Goal: Check status: Check status

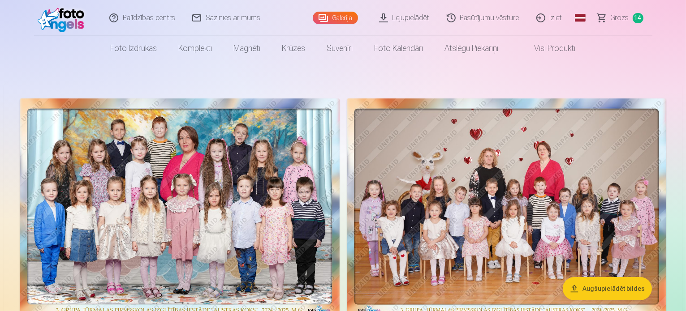
click at [614, 16] on span "Grozs" at bounding box center [619, 18] width 18 height 11
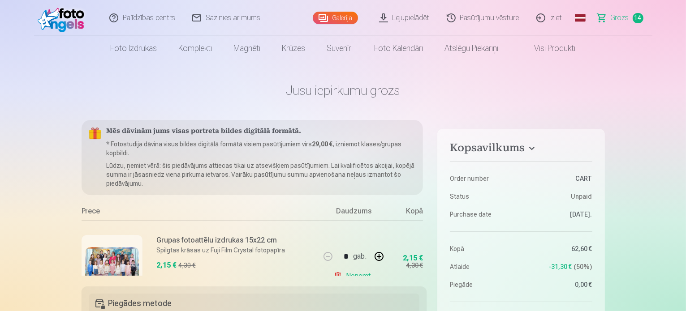
click at [506, 19] on link "Pasūtījumu vēsture" at bounding box center [483, 18] width 90 height 36
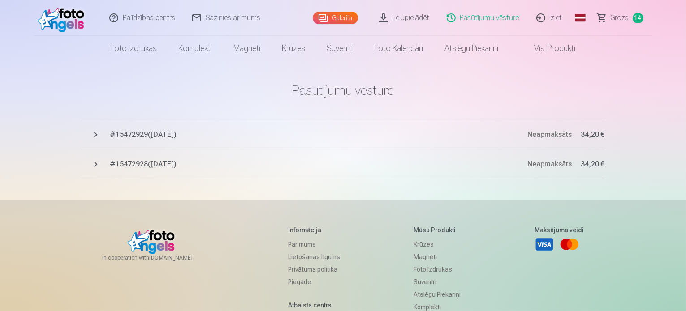
click at [174, 130] on span "# 15472929 ( [DATE] )" at bounding box center [318, 134] width 417 height 11
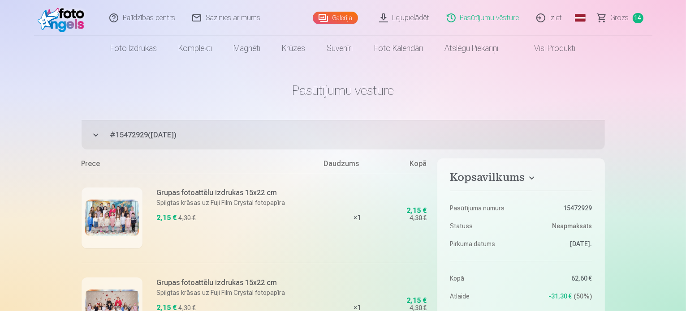
click at [94, 136] on button "# 15472929 ( [DATE] ) Neapmaksāts 34,20 €" at bounding box center [343, 135] width 523 height 30
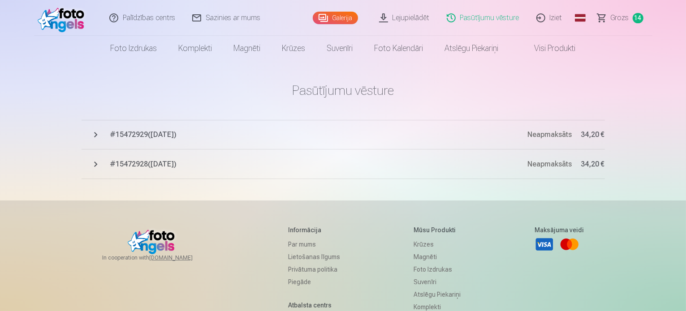
click at [168, 162] on span "# 15472928 ( [DATE] )" at bounding box center [318, 164] width 417 height 11
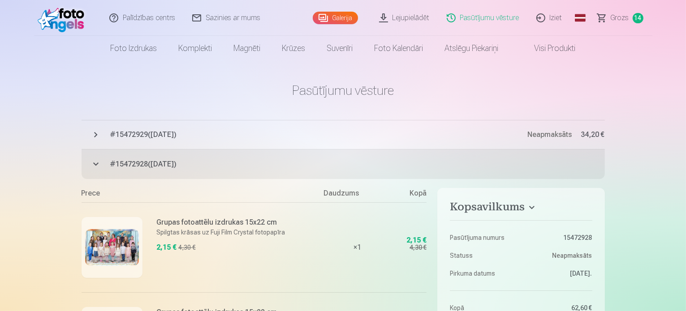
click at [226, 148] on button "# 15472929 ( [DATE] ) Neapmaksāts 34,20 €" at bounding box center [343, 135] width 523 height 30
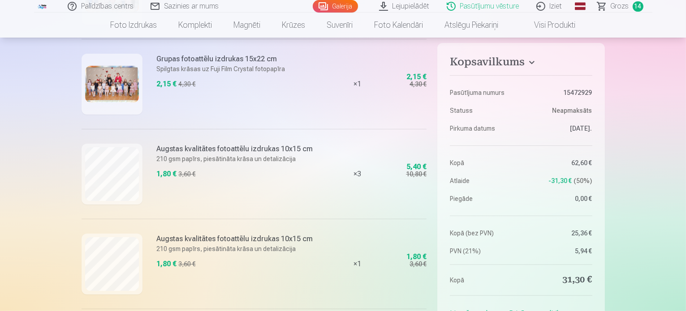
scroll to position [224, 0]
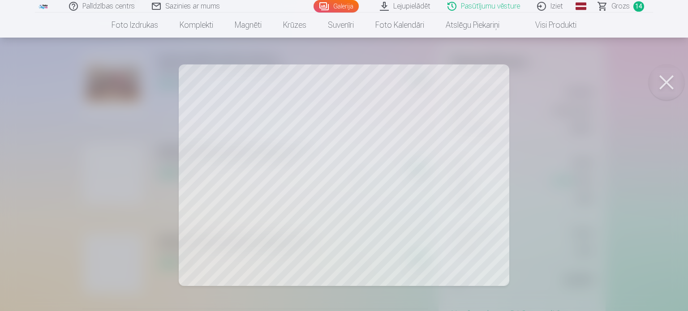
click at [662, 88] on button at bounding box center [667, 82] width 36 height 36
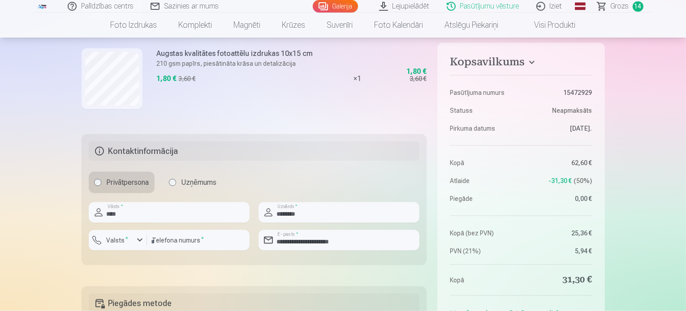
scroll to position [1433, 0]
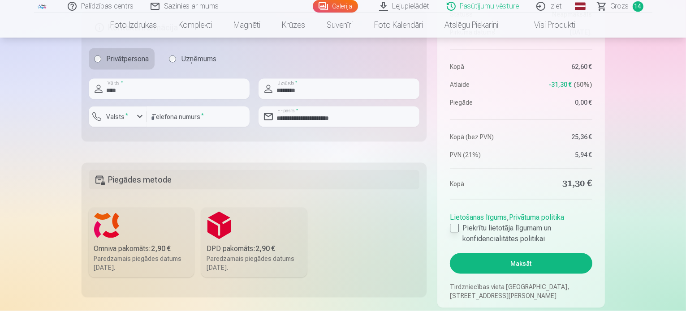
click at [452, 231] on div at bounding box center [454, 228] width 9 height 9
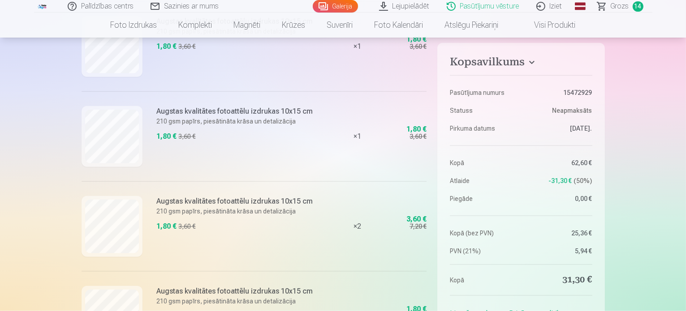
scroll to position [985, 0]
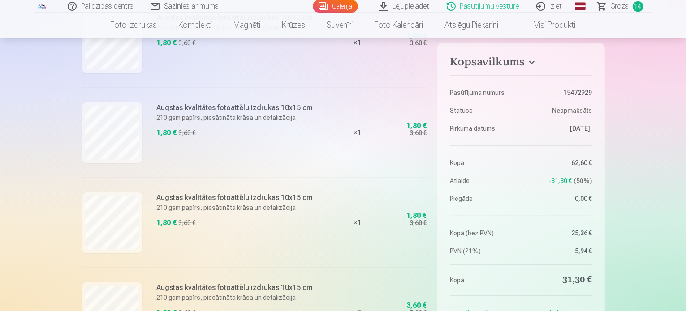
click at [327, 0] on link "Galerija" at bounding box center [335, 6] width 45 height 13
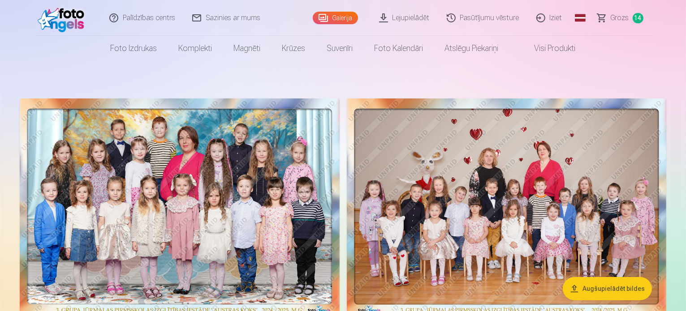
click at [502, 17] on link "Pasūtījumu vēsture" at bounding box center [483, 18] width 90 height 36
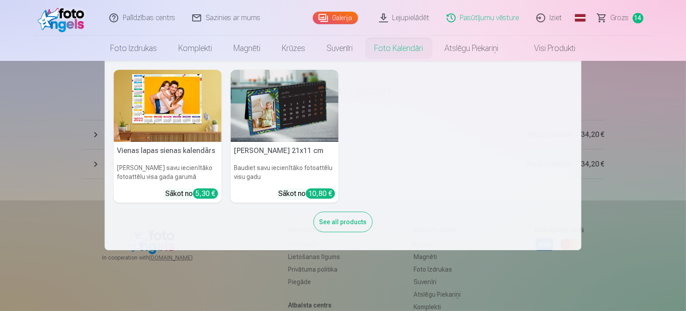
drag, startPoint x: 30, startPoint y: 140, endPoint x: 34, endPoint y: 137, distance: 4.6
click at [30, 140] on nav "Vienas lapas sienas [PERSON_NAME] savu iecienītāko fotoattēlu visa gada garumā …" at bounding box center [343, 155] width 686 height 189
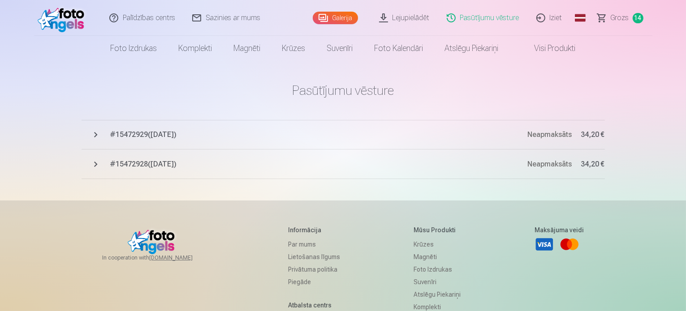
click at [598, 24] on link "Grozs 14" at bounding box center [620, 18] width 63 height 36
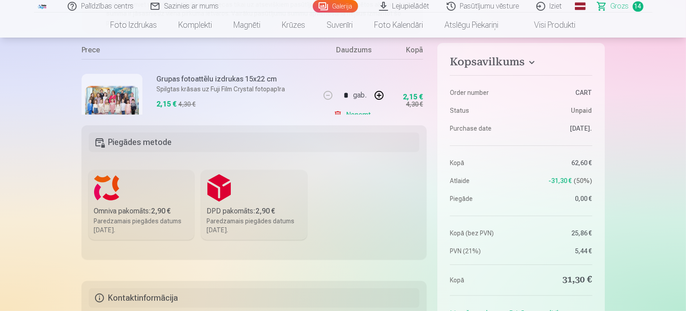
scroll to position [45, 0]
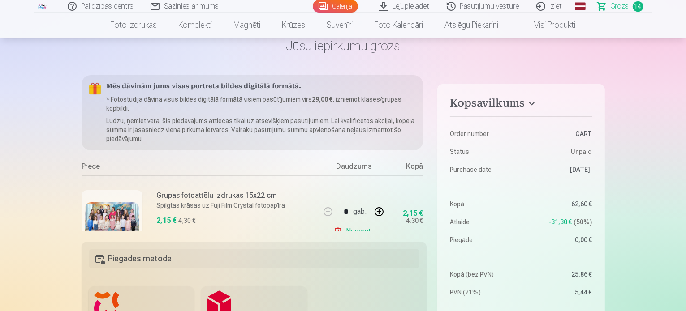
click at [557, 7] on link "Iziet" at bounding box center [549, 6] width 43 height 13
